Goal: Task Accomplishment & Management: Use online tool/utility

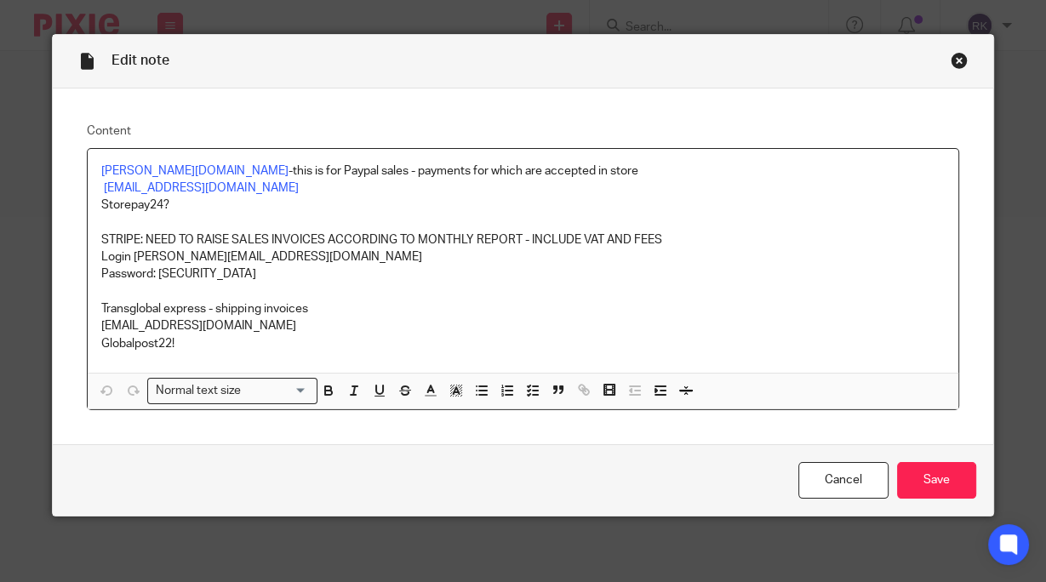
click at [957, 61] on div "Close this dialog window" at bounding box center [959, 60] width 17 height 17
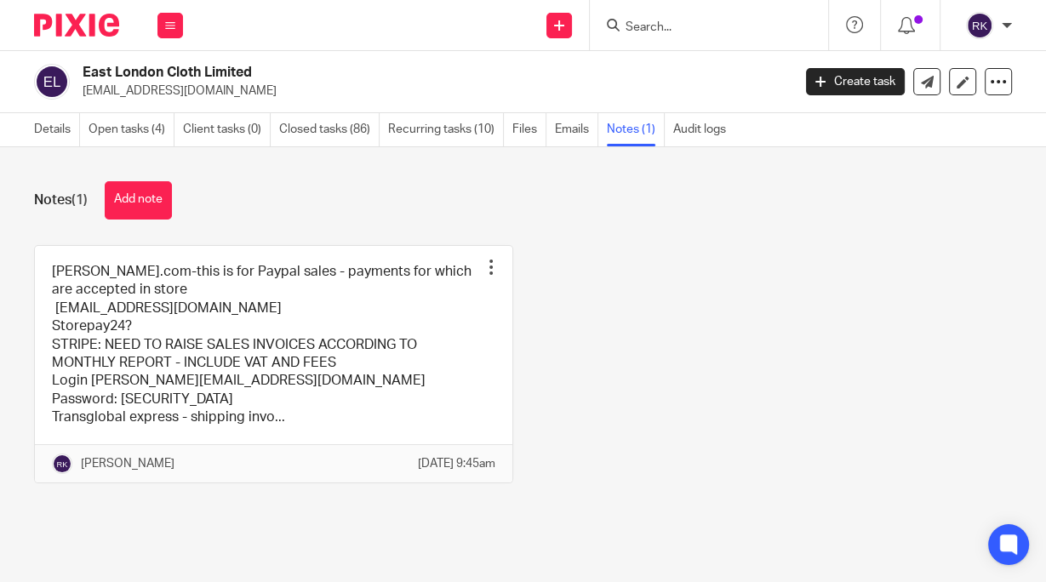
click at [706, 26] on input "Search" at bounding box center [700, 27] width 153 height 15
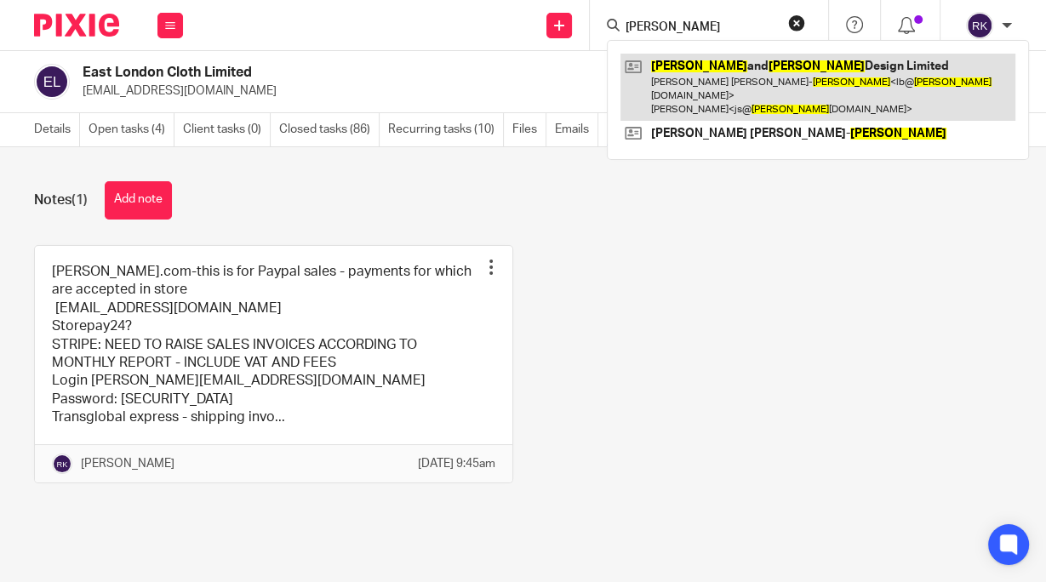
type input "[PERSON_NAME]"
click at [784, 74] on link at bounding box center [818, 87] width 395 height 67
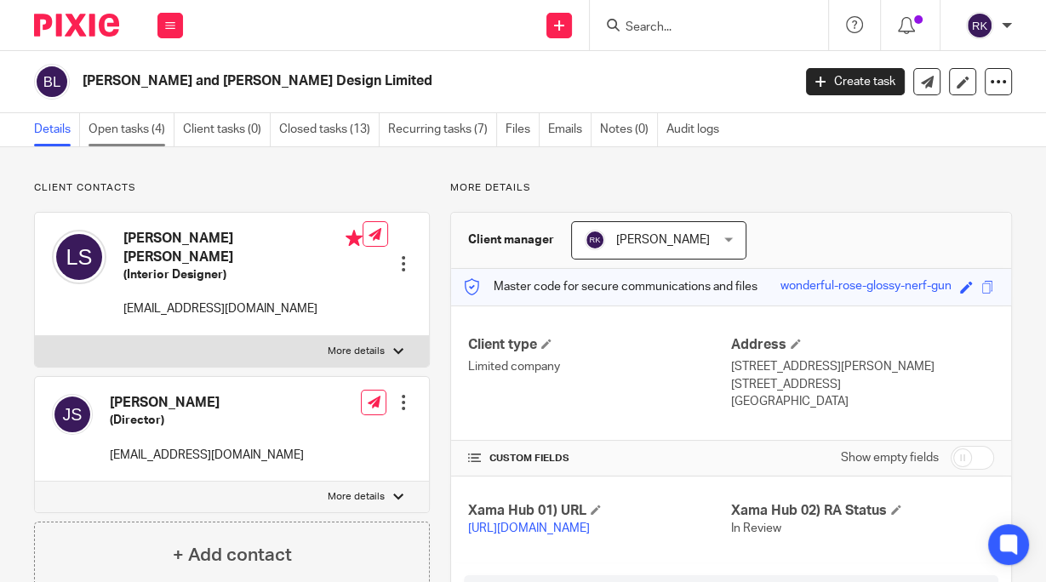
click at [123, 137] on link "Open tasks (4)" at bounding box center [132, 129] width 86 height 33
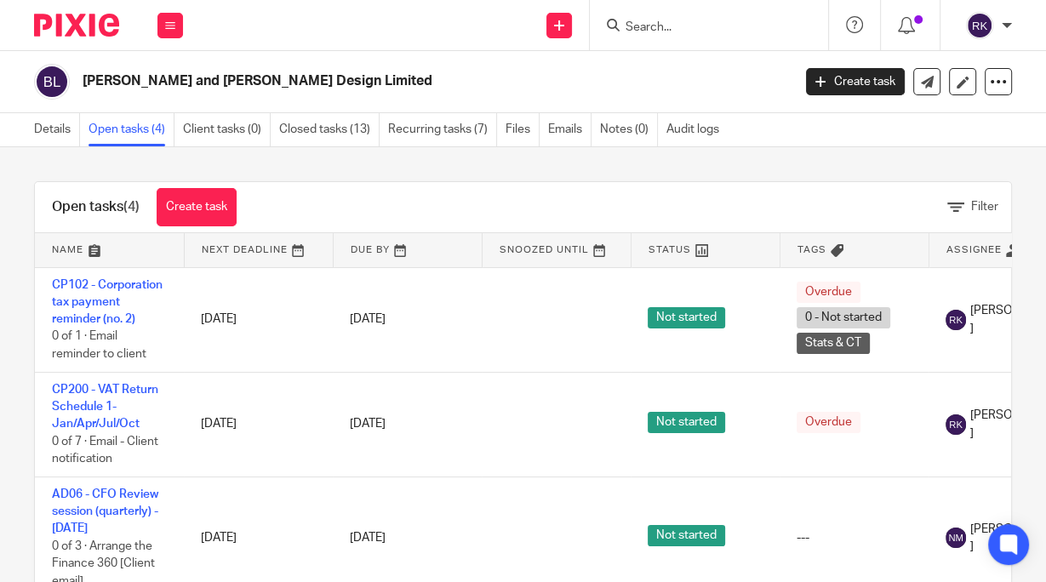
scroll to position [64, 0]
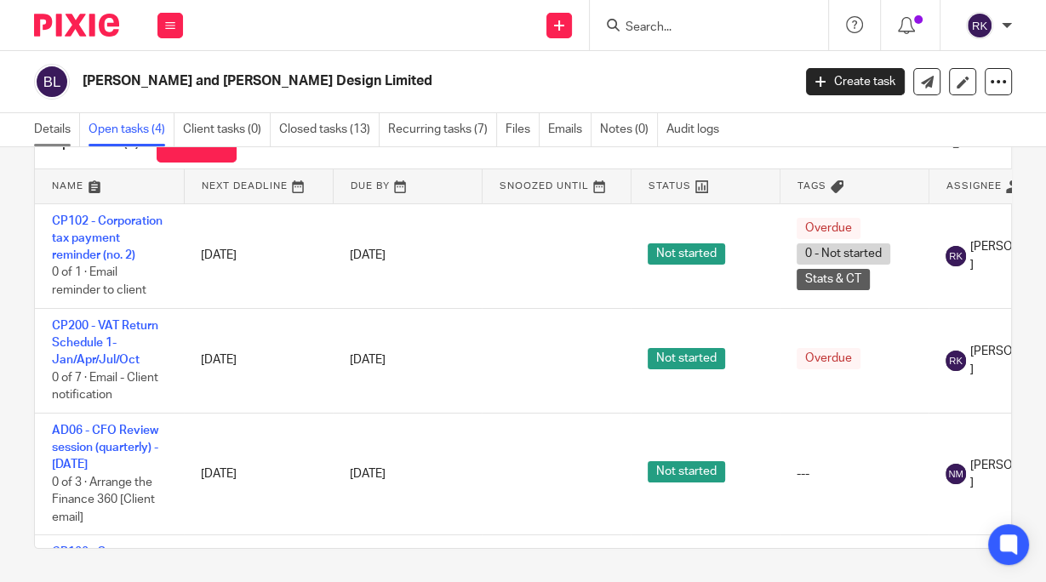
click at [64, 131] on link "Details" at bounding box center [57, 129] width 46 height 33
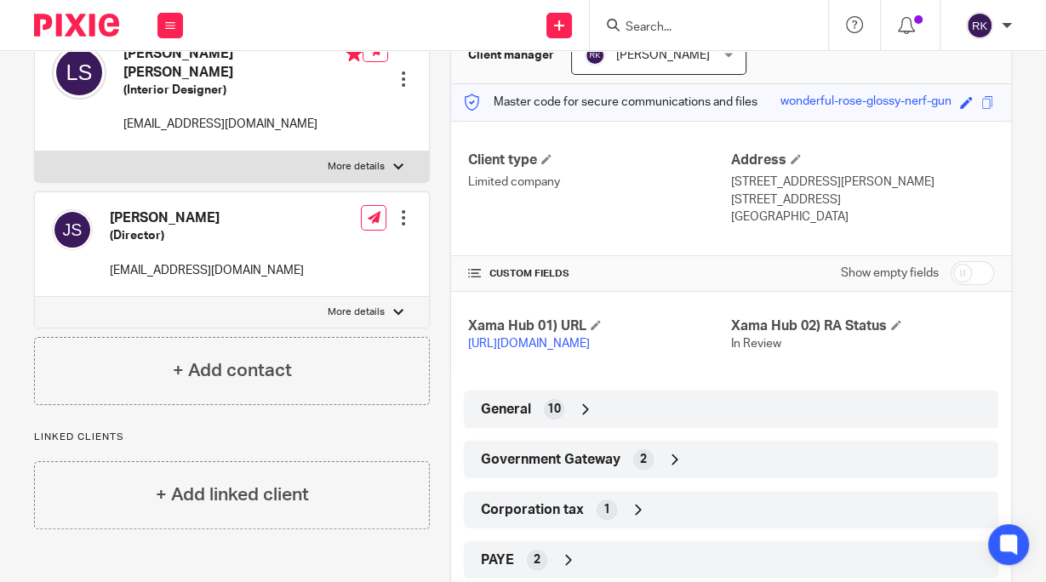
scroll to position [341, 0]
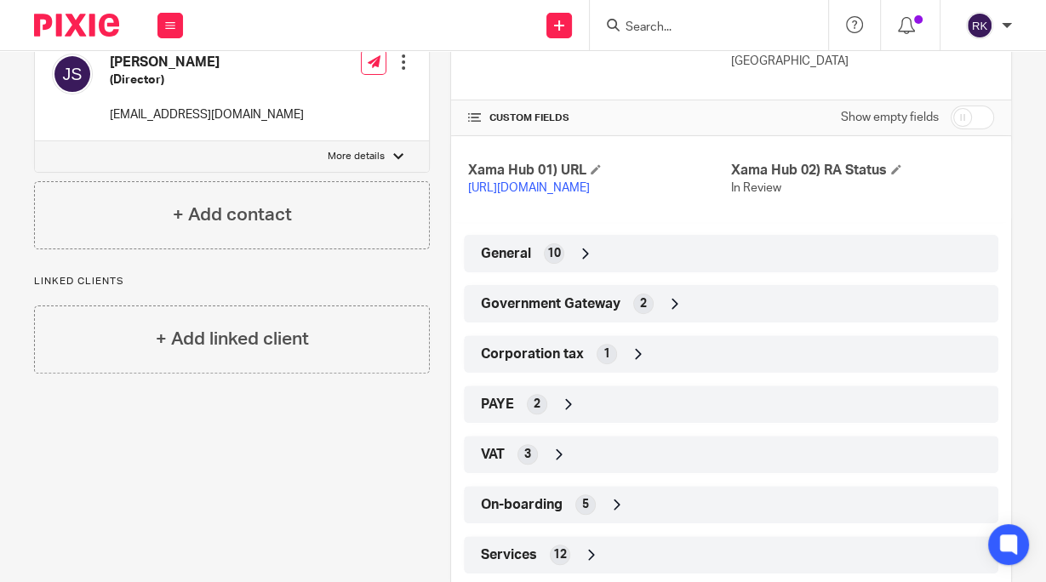
drag, startPoint x: 623, startPoint y: 320, endPoint x: 713, endPoint y: 350, distance: 94.2
click at [623, 318] on div "Government Gateway 2" at bounding box center [731, 303] width 509 height 29
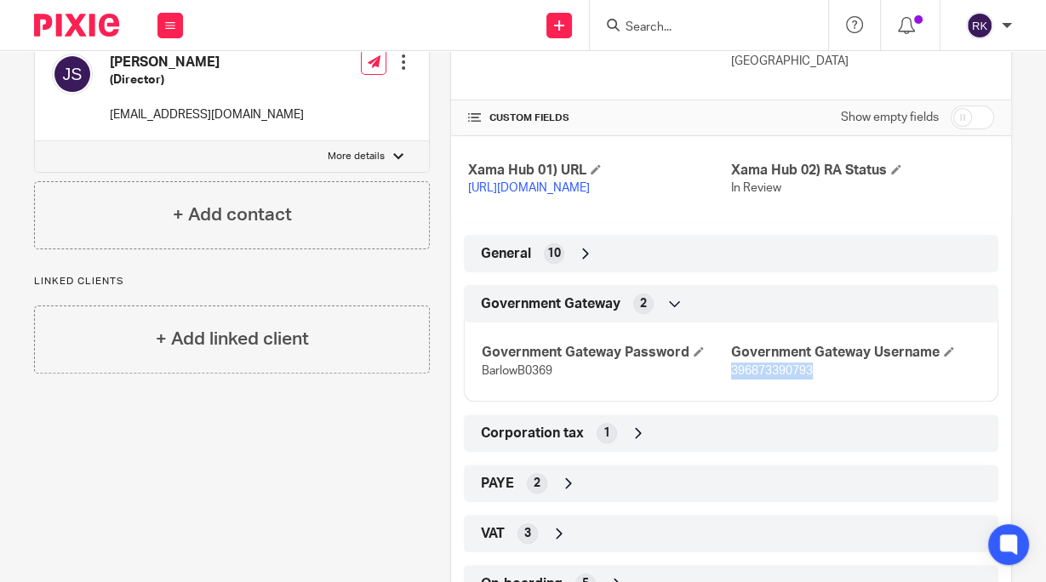
drag, startPoint x: 824, startPoint y: 391, endPoint x: 724, endPoint y: 390, distance: 99.6
click at [731, 380] on p "396873390793" at bounding box center [855, 371] width 249 height 17
copy span "396873390793"
drag, startPoint x: 558, startPoint y: 384, endPoint x: 472, endPoint y: 391, distance: 86.3
click at [472, 391] on div "Government Gateway Password BarlowB0369 Government Gateway Username 396873390793" at bounding box center [731, 356] width 535 height 92
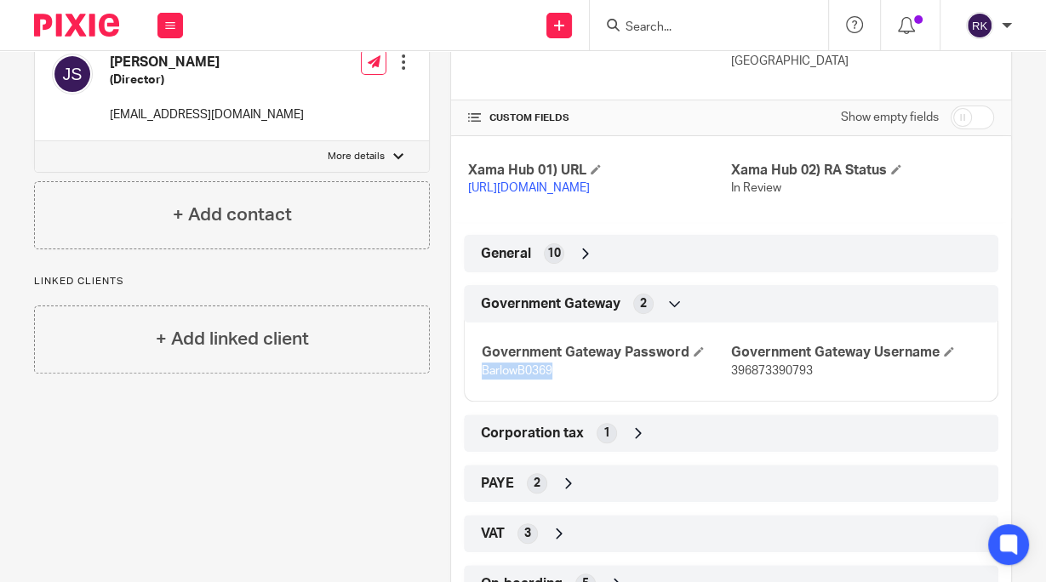
copy span "BarlowB0369"
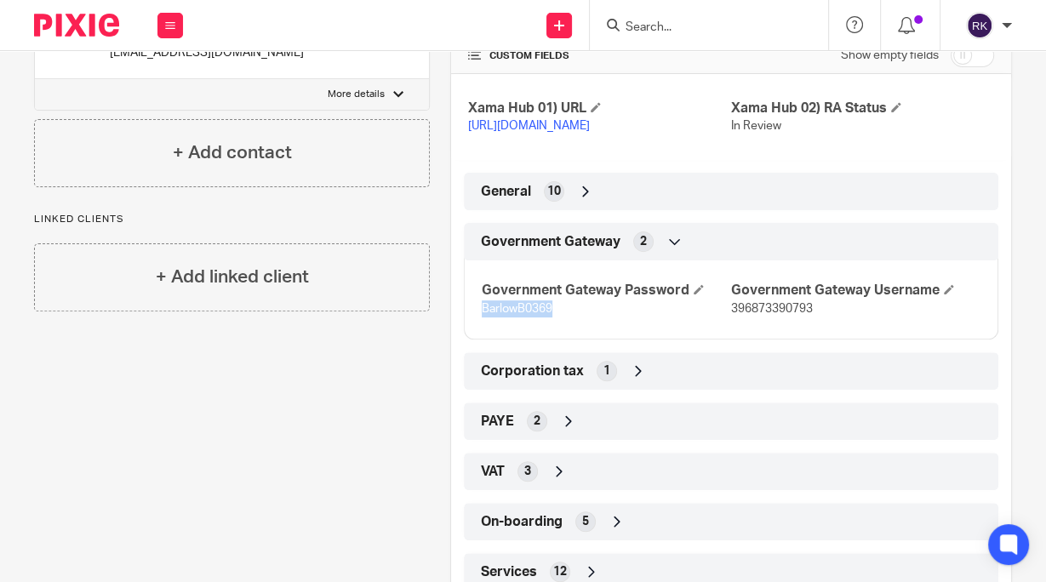
scroll to position [475, 0]
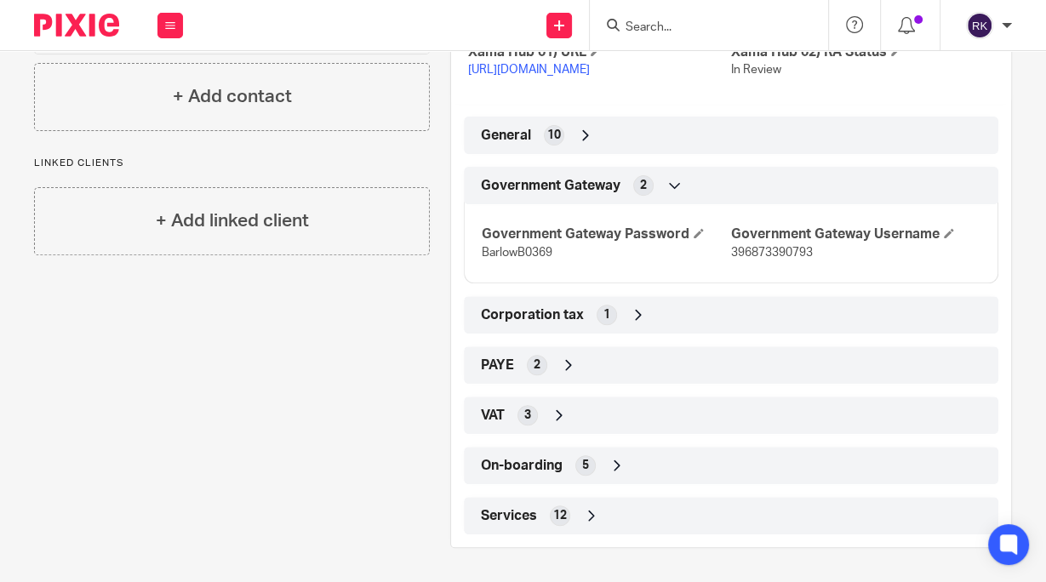
click at [544, 420] on div "VAT 3" at bounding box center [731, 415] width 509 height 29
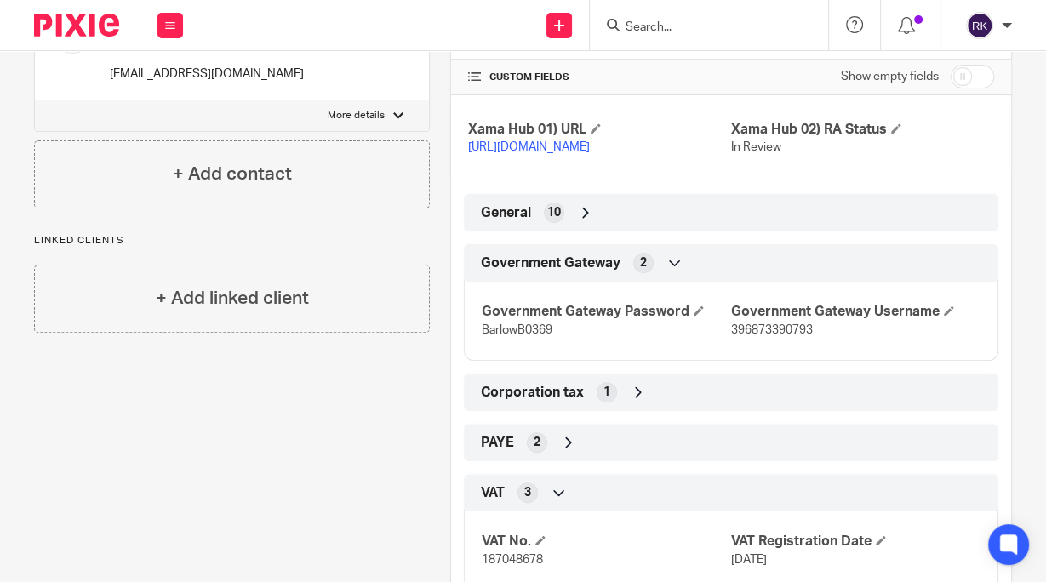
scroll to position [274, 0]
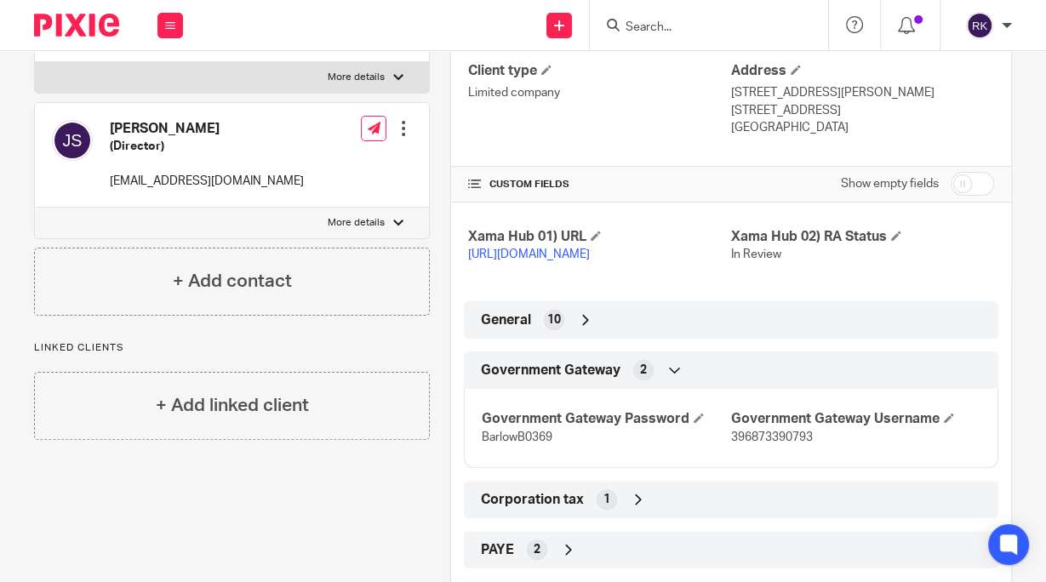
click at [951, 186] on input "checkbox" at bounding box center [972, 184] width 43 height 24
checkbox input "true"
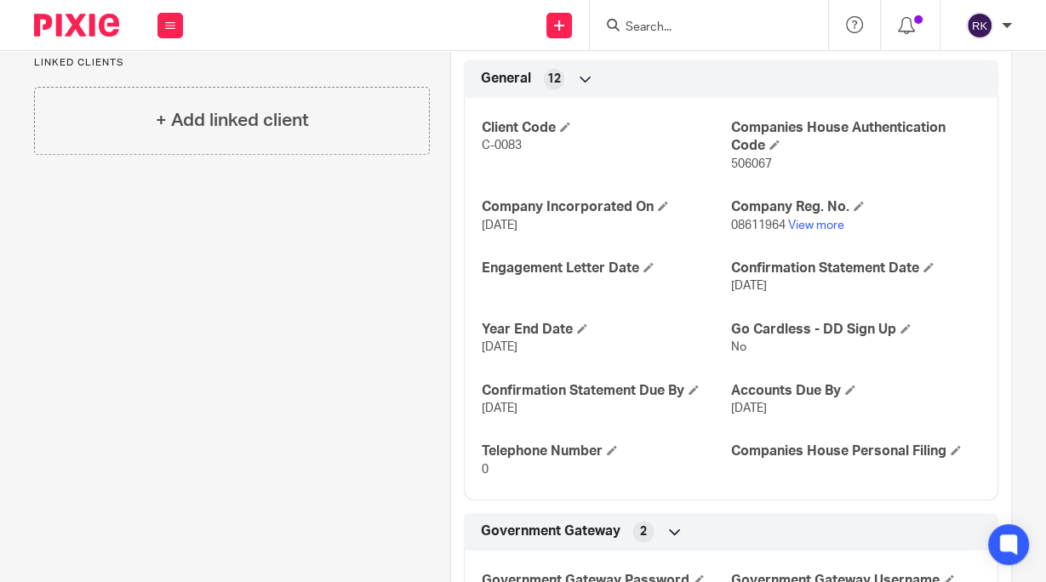
scroll to position [547, 0]
